Goal: Check status: Check status

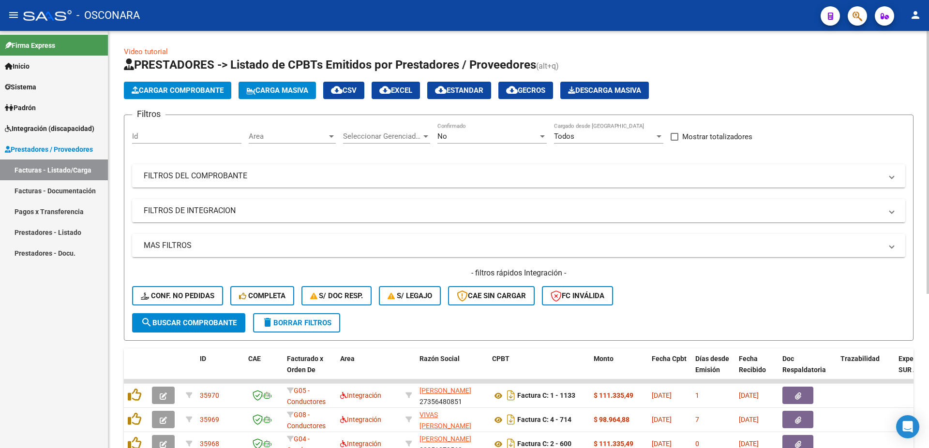
click at [202, 210] on mat-panel-title "FILTROS DE INTEGRACION" at bounding box center [513, 211] width 738 height 11
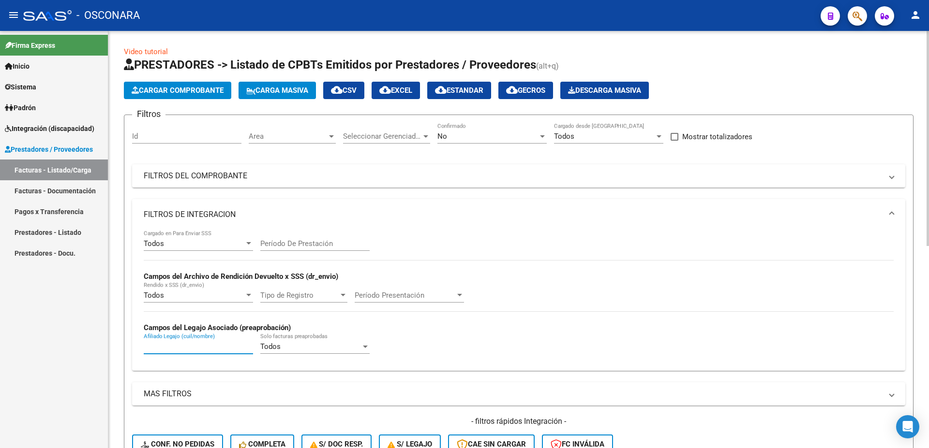
click at [517, 201] on mat-expansion-panel-header "FILTROS DE INTEGRACION" at bounding box center [518, 214] width 773 height 31
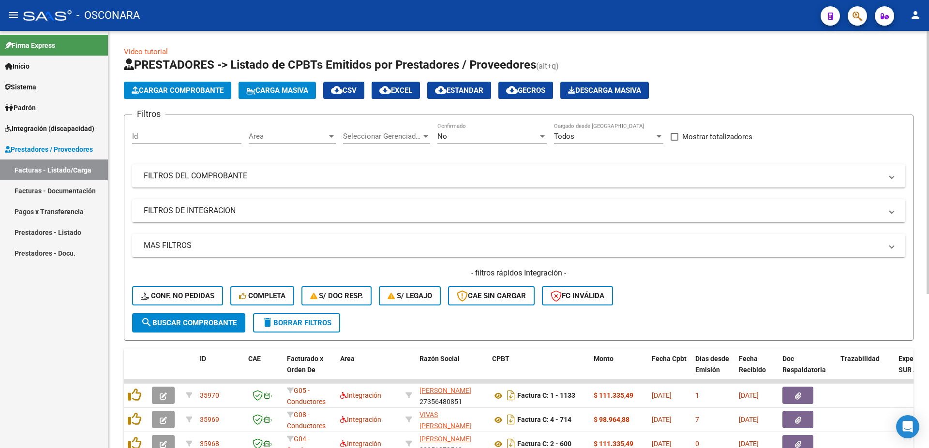
click at [199, 246] on mat-panel-title "MAS FILTROS" at bounding box center [513, 245] width 738 height 11
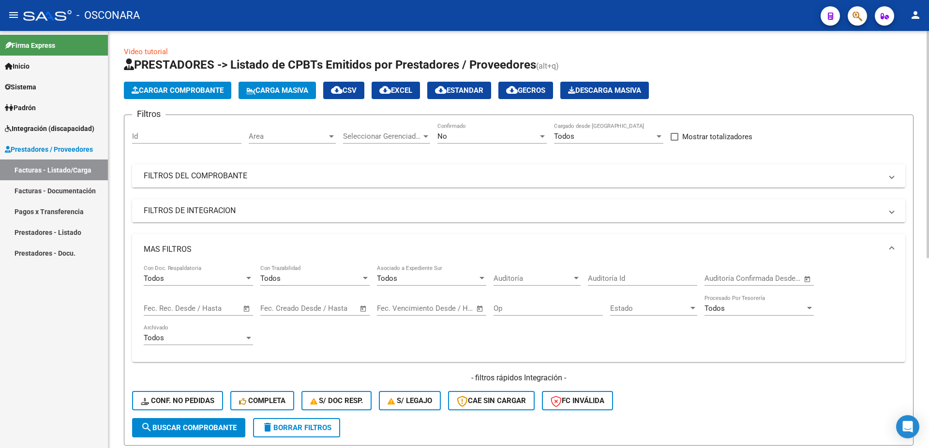
click at [213, 181] on mat-panel-title "FILTROS DEL COMPROBANTE" at bounding box center [513, 176] width 738 height 11
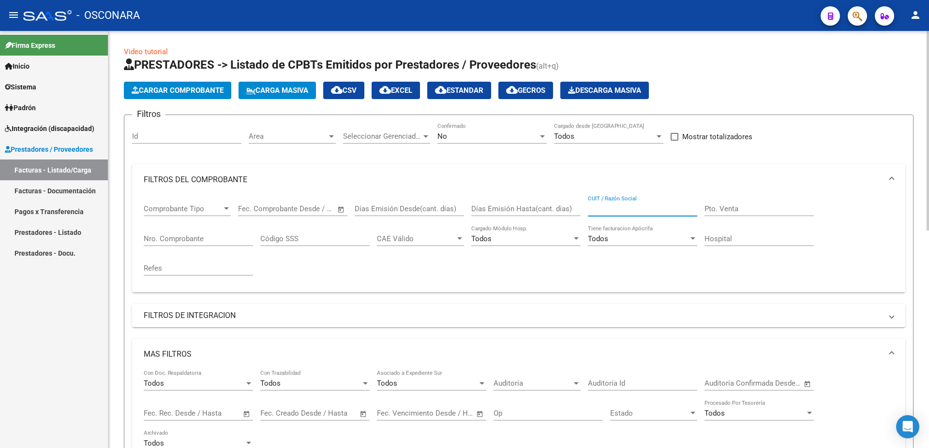
paste input "locorotondo"
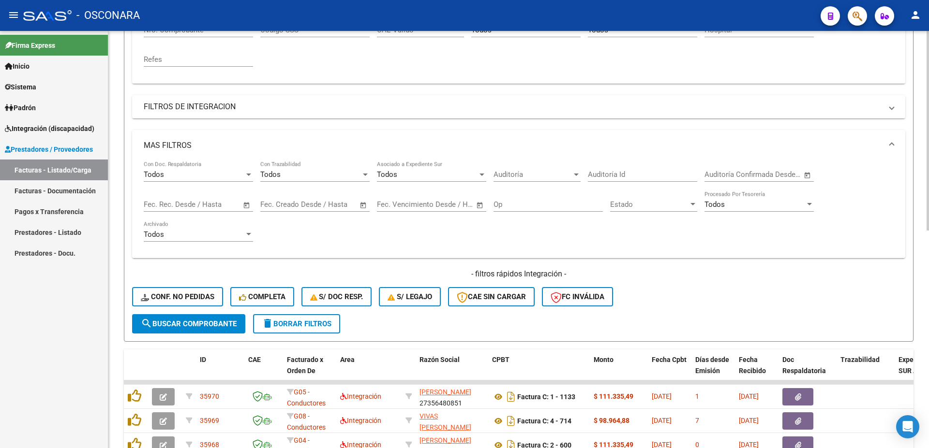
type input "locorotondo"
drag, startPoint x: 214, startPoint y: 317, endPoint x: 245, endPoint y: 315, distance: 31.5
click at [216, 315] on button "search Buscar Comprobante" at bounding box center [188, 323] width 113 height 19
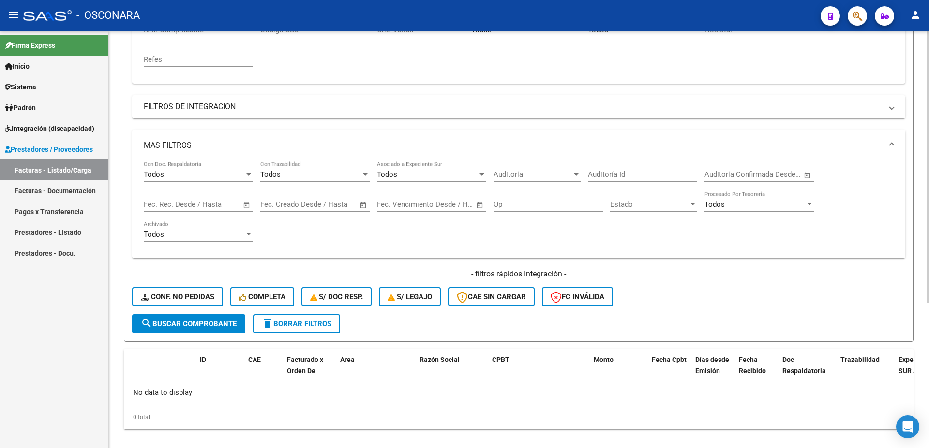
scroll to position [221, 0]
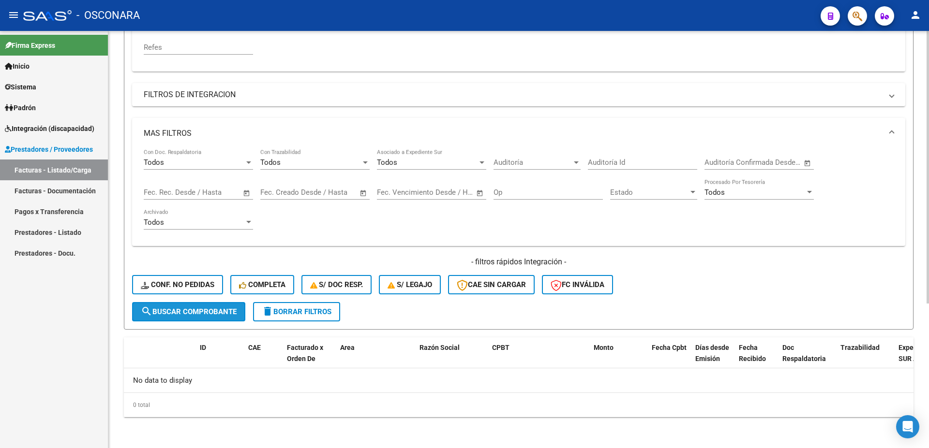
click at [198, 311] on span "search Buscar Comprobante" at bounding box center [189, 312] width 96 height 9
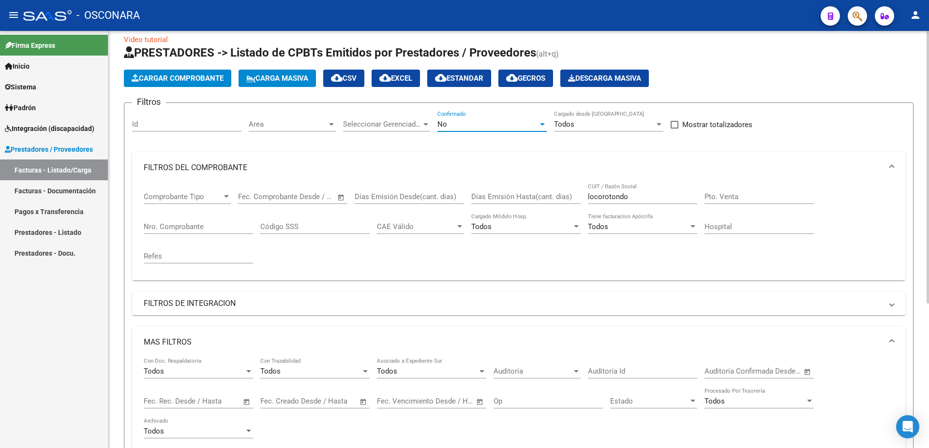
click at [472, 126] on div "No" at bounding box center [487, 124] width 101 height 9
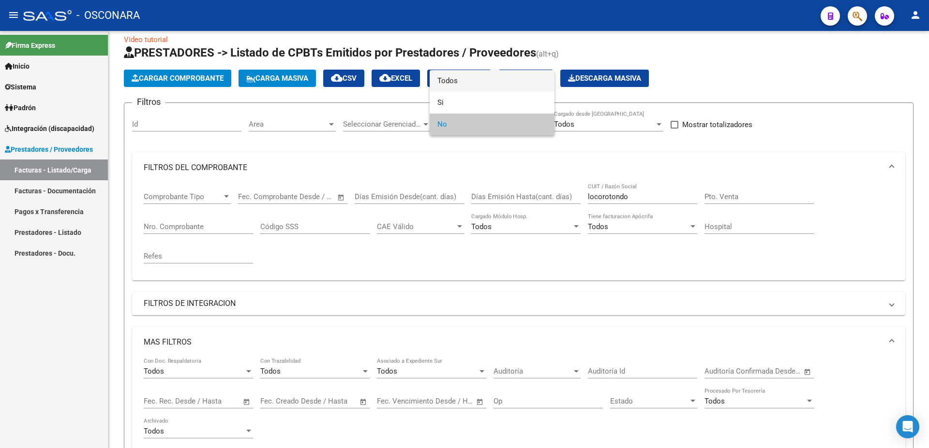
click at [462, 81] on span "Todos" at bounding box center [491, 81] width 109 height 22
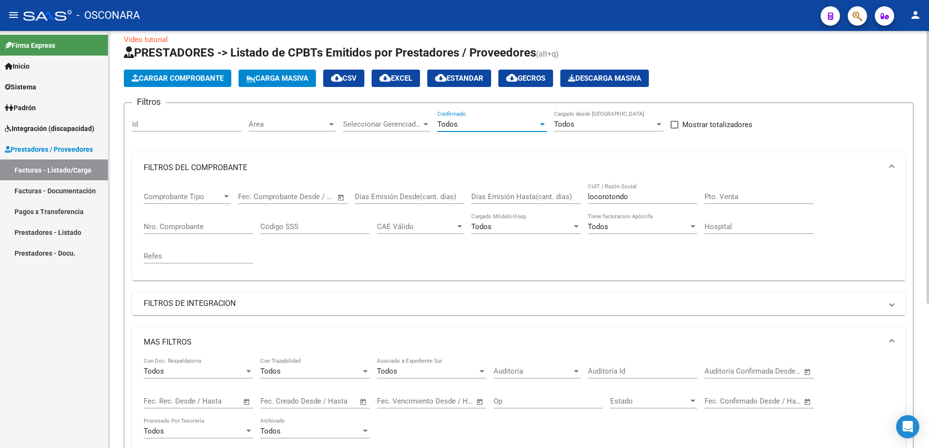
scroll to position [117, 0]
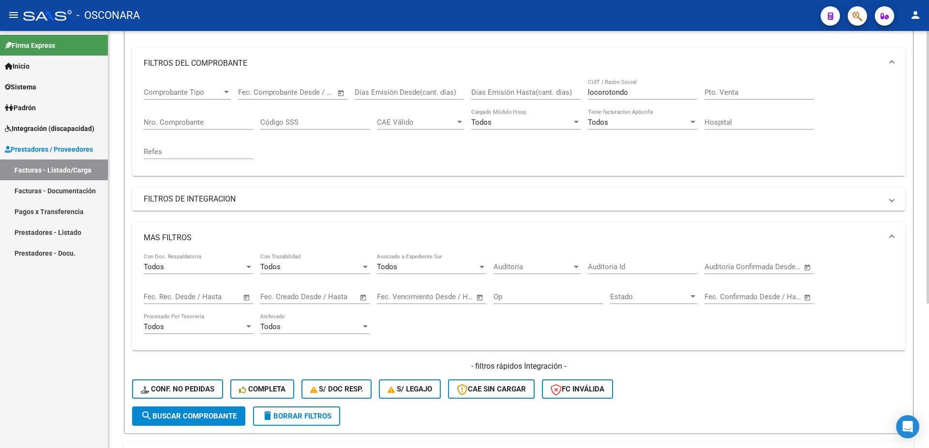
click at [181, 416] on span "search Buscar Comprobante" at bounding box center [189, 416] width 96 height 9
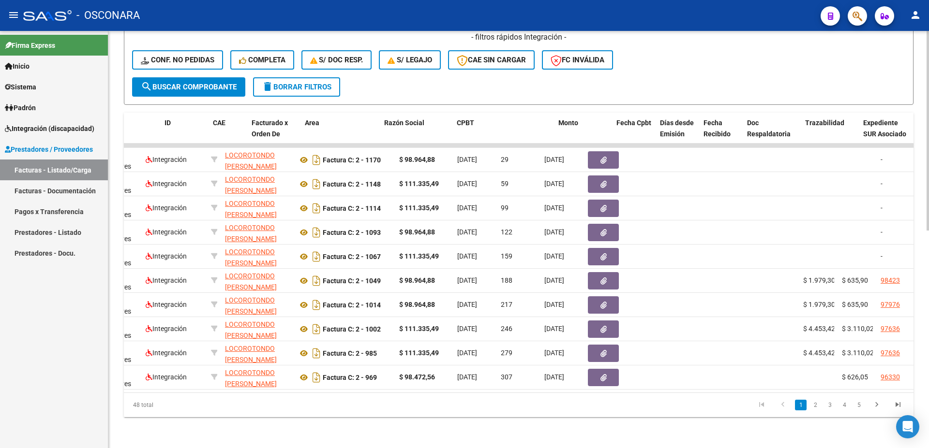
scroll to position [0, 0]
